Goal: Transaction & Acquisition: Purchase product/service

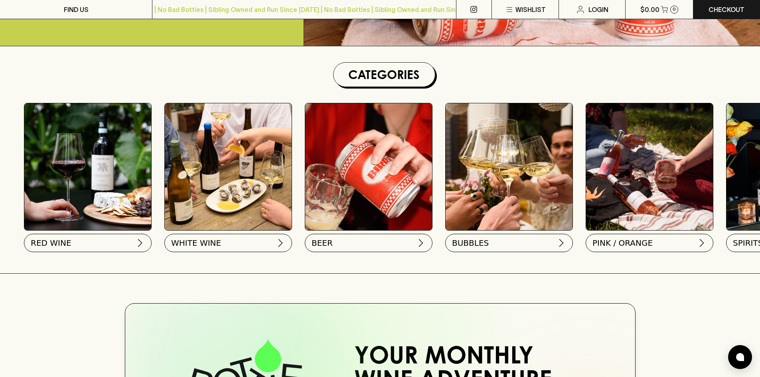
scroll to position [199, 0]
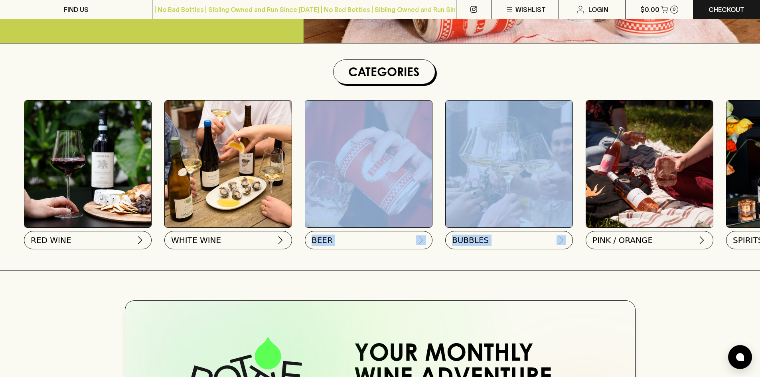
drag, startPoint x: 584, startPoint y: 165, endPoint x: 344, endPoint y: 160, distance: 240.1
click at [340, 160] on div "RED WINE WHITE WINE BEER BUBBLES PINK / ORANGE SPIRITS GIFTS SNACKS" at bounding box center [384, 176] width 752 height 168
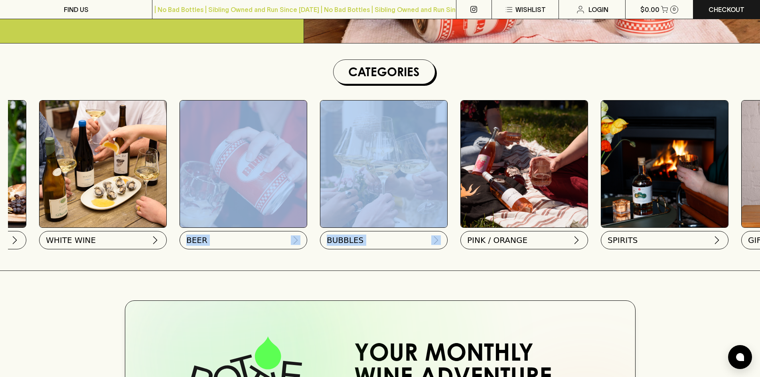
scroll to position [0, 266]
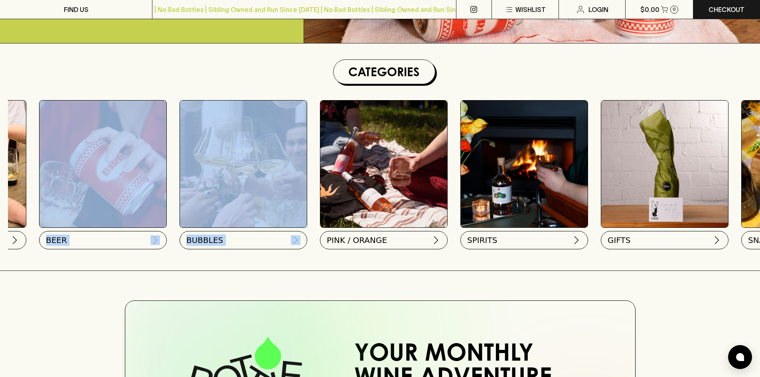
click at [511, 192] on img at bounding box center [523, 163] width 127 height 127
click at [485, 239] on span "SPIRITS" at bounding box center [481, 238] width 30 height 11
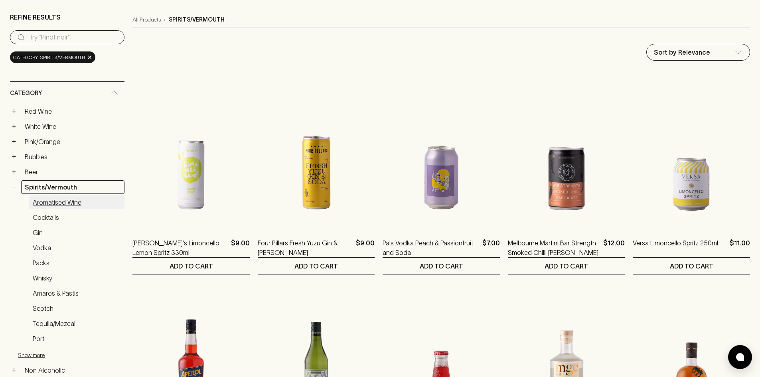
scroll to position [80, 0]
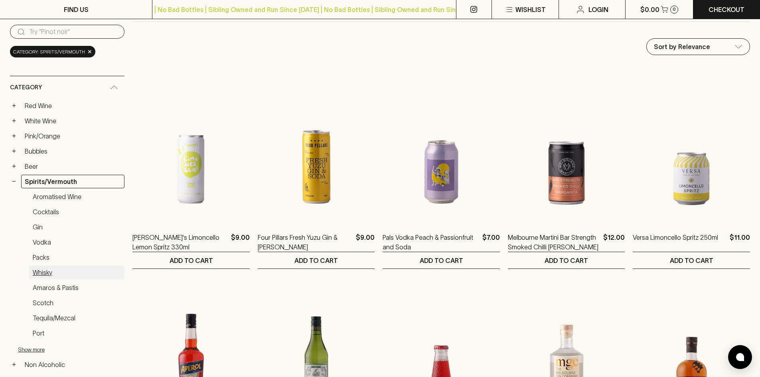
click at [43, 273] on link "Whisky" at bounding box center [76, 273] width 95 height 14
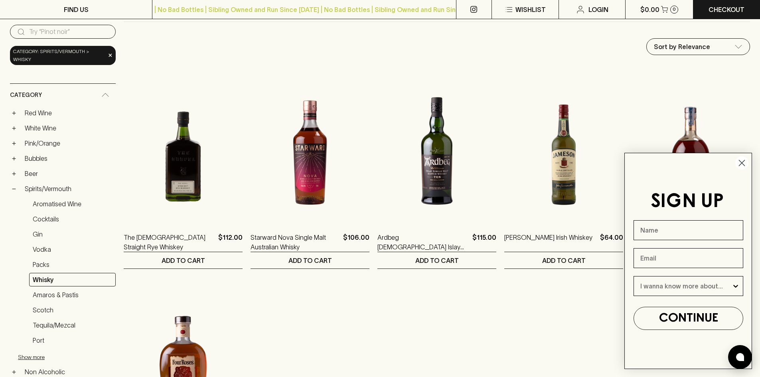
click at [743, 162] on icon "Close dialog" at bounding box center [742, 163] width 6 height 6
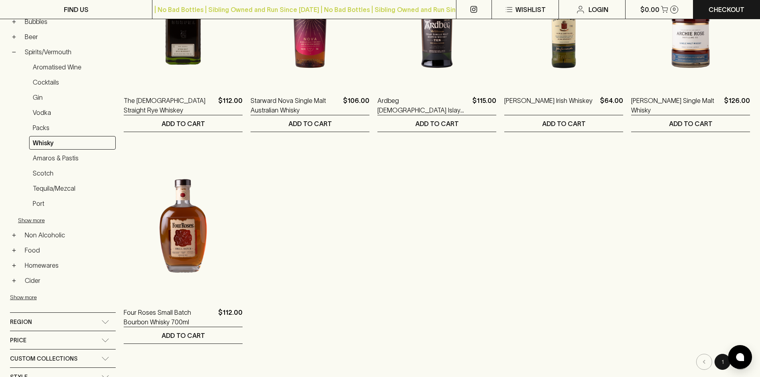
scroll to position [80, 0]
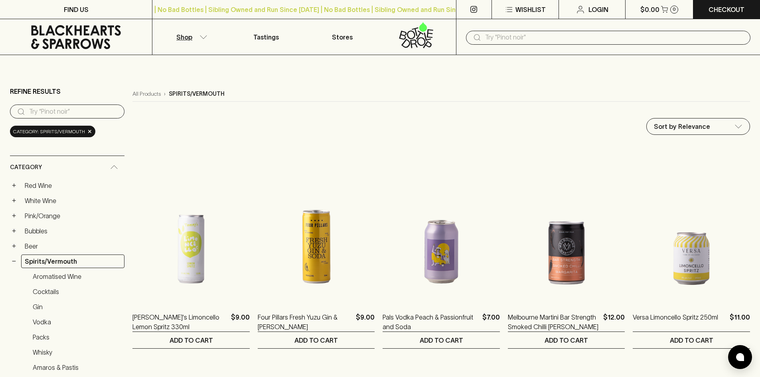
click at [75, 38] on icon at bounding box center [76, 37] width 140 height 24
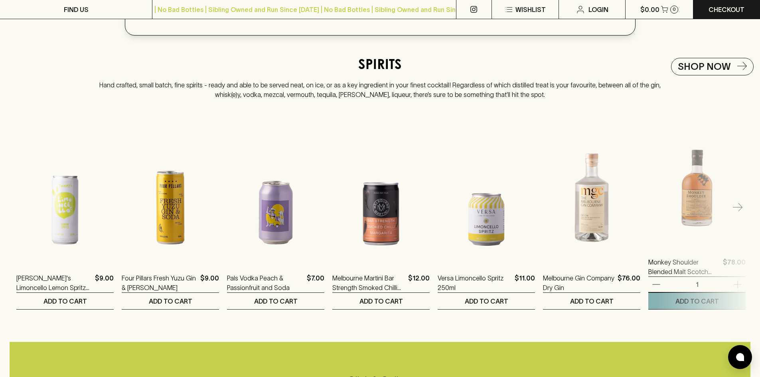
scroll to position [1555, 0]
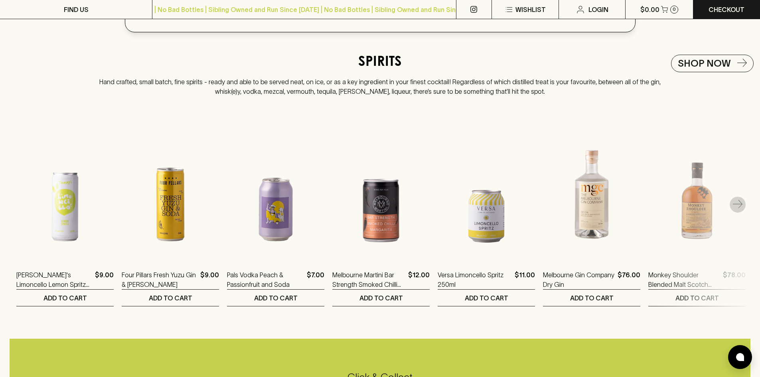
click at [735, 202] on icon "button" at bounding box center [737, 205] width 10 height 10
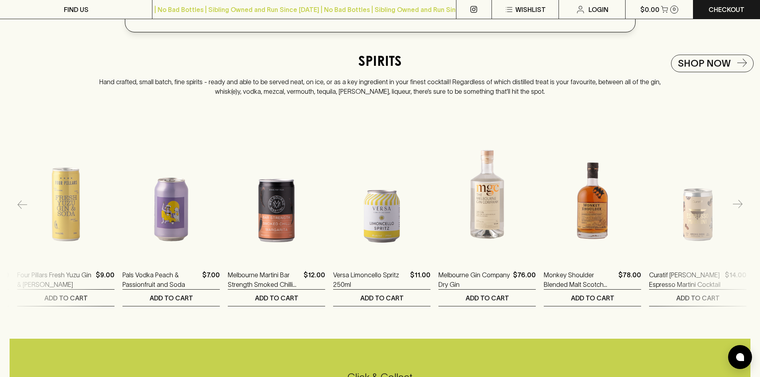
scroll to position [0, 105]
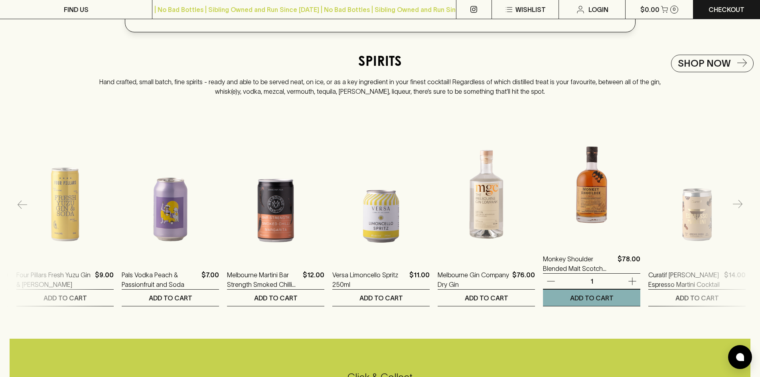
click at [594, 202] on img at bounding box center [591, 172] width 97 height 140
